Goal: Information Seeking & Learning: Check status

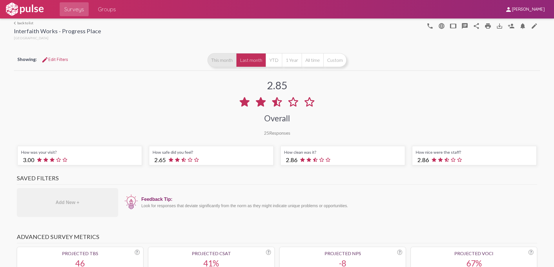
click at [220, 57] on button "This month" at bounding box center [221, 60] width 29 height 14
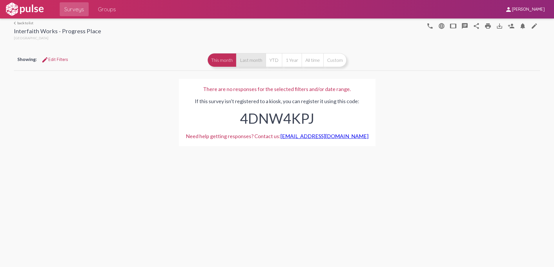
click at [249, 60] on button "Last month" at bounding box center [251, 60] width 30 height 14
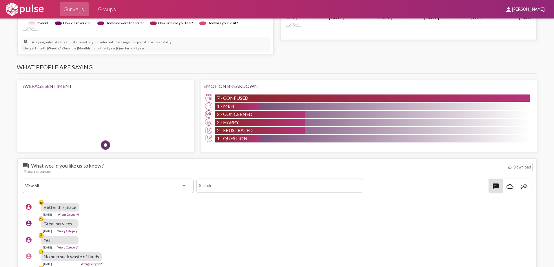
scroll to position [492, 0]
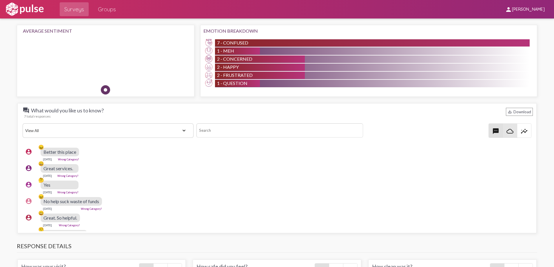
click at [503, 131] on span "cloud_queue" at bounding box center [510, 131] width 14 height 14
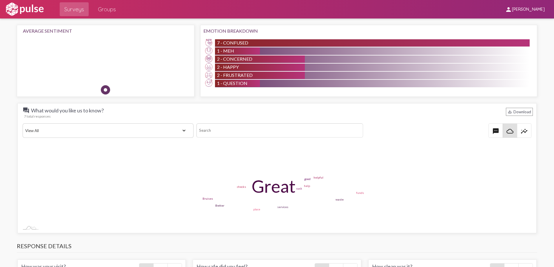
click at [530, 132] on div "question_answer What would you like us to know? save_alt Download 7 total respo…" at bounding box center [276, 168] width 519 height 130
click at [523, 130] on mat-icon "insights" at bounding box center [523, 131] width 7 height 7
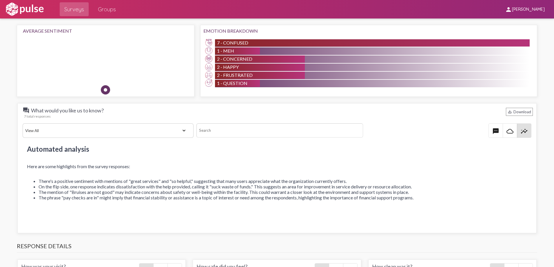
click at [492, 128] on mat-icon "textsms" at bounding box center [495, 131] width 7 height 7
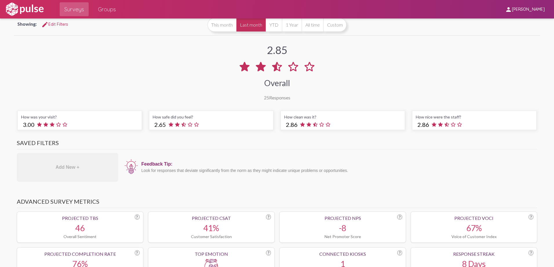
scroll to position [0, 0]
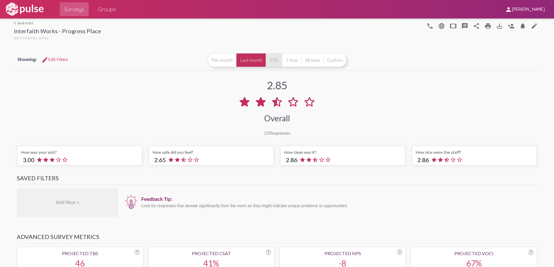
click at [272, 61] on button "YTD" at bounding box center [273, 60] width 16 height 14
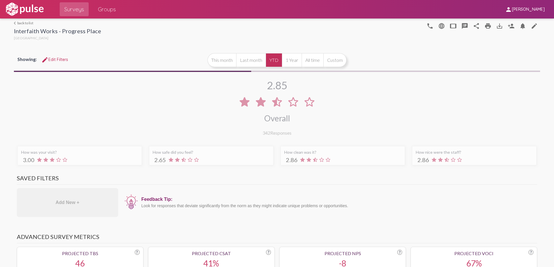
scroll to position [21, 0]
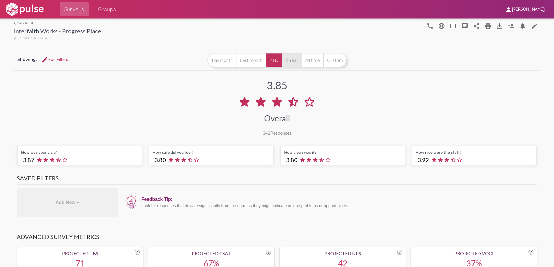
click at [287, 60] on button "1 Year" at bounding box center [292, 60] width 20 height 14
click at [270, 64] on button "YTD" at bounding box center [273, 60] width 16 height 14
click at [285, 61] on button "1 Year" at bounding box center [292, 60] width 20 height 14
click at [272, 61] on button "YTD" at bounding box center [273, 60] width 16 height 14
click at [309, 62] on button "All time" at bounding box center [312, 60] width 22 height 14
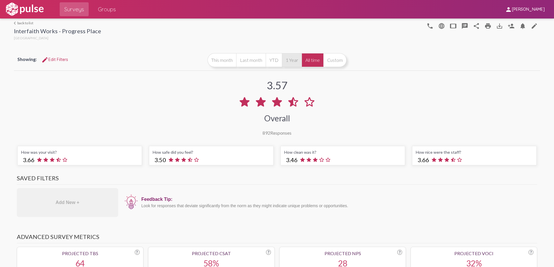
click at [294, 65] on button "1 Year" at bounding box center [292, 60] width 20 height 14
click at [330, 58] on button "Custom" at bounding box center [334, 60] width 23 height 14
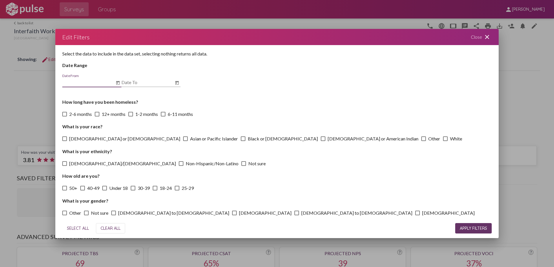
click at [488, 36] on mat-icon "close" at bounding box center [486, 37] width 7 height 7
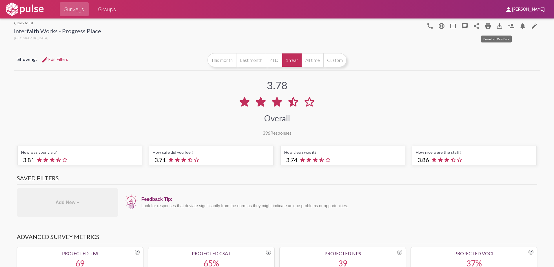
click at [497, 27] on mat-icon "save_alt" at bounding box center [499, 26] width 7 height 7
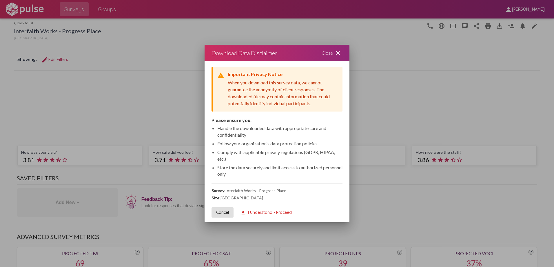
click at [250, 212] on span "download I Understand - Proceed" at bounding box center [265, 212] width 51 height 5
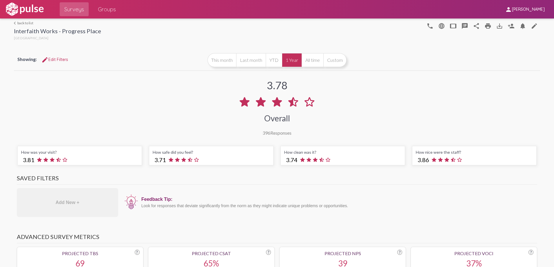
click at [366, 98] on div "3.78 Overall 396 Responses" at bounding box center [277, 104] width 526 height 64
click at [222, 60] on button "This month" at bounding box center [221, 60] width 29 height 14
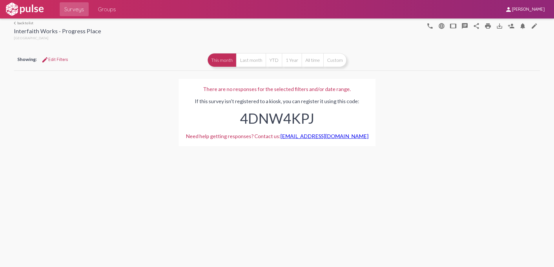
click at [257, 51] on div "Showing: edit Edit Filters This month Last month YTD 1 Year All time Custom" at bounding box center [277, 60] width 526 height 21
click at [248, 59] on button "Last month" at bounding box center [251, 60] width 30 height 14
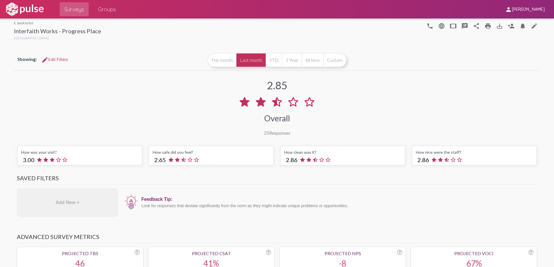
scroll to position [29, 0]
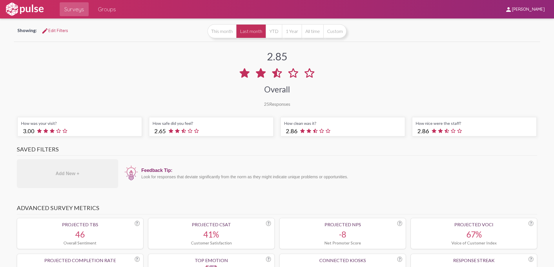
drag, startPoint x: 292, startPoint y: 56, endPoint x: 266, endPoint y: 57, distance: 26.1
click at [266, 57] on div "2.85 Overall 25 Responses" at bounding box center [277, 75] width 526 height 64
click at [287, 33] on button "1 Year" at bounding box center [292, 31] width 20 height 14
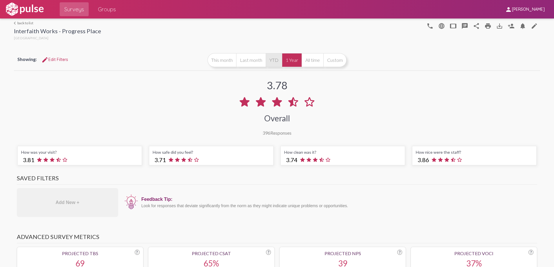
click at [270, 58] on button "YTD" at bounding box center [273, 60] width 16 height 14
click at [246, 62] on button "Last month" at bounding box center [251, 60] width 30 height 14
click at [185, 248] on div "Projected CSAT ? 41% Customer Satisfaction" at bounding box center [211, 262] width 127 height 31
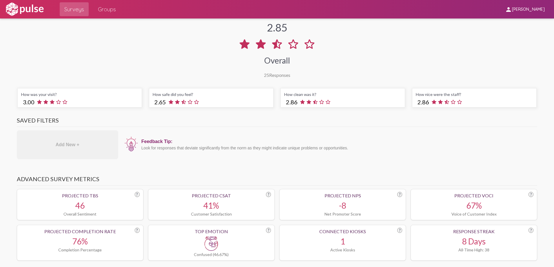
scroll to position [29, 0]
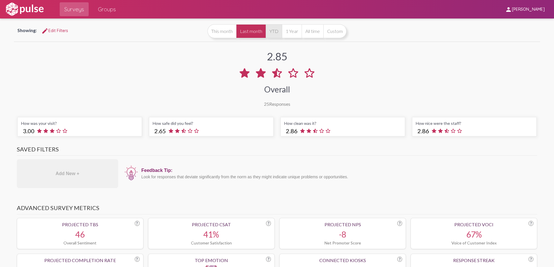
click at [273, 30] on button "YTD" at bounding box center [273, 31] width 16 height 14
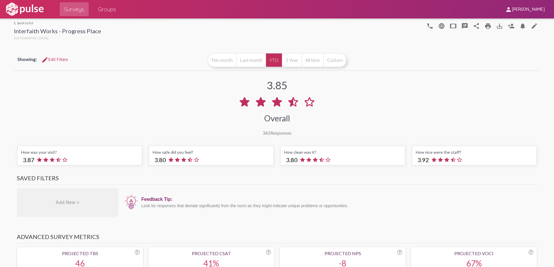
scroll to position [21, 0]
click at [304, 59] on button "All time" at bounding box center [312, 60] width 22 height 14
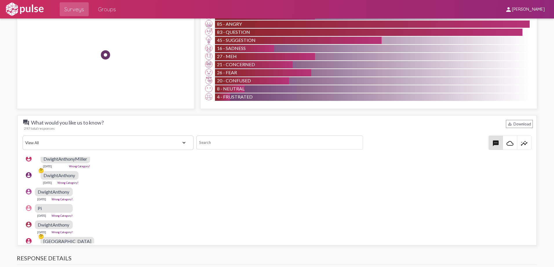
scroll to position [382, 0]
